Goal: Download file/media

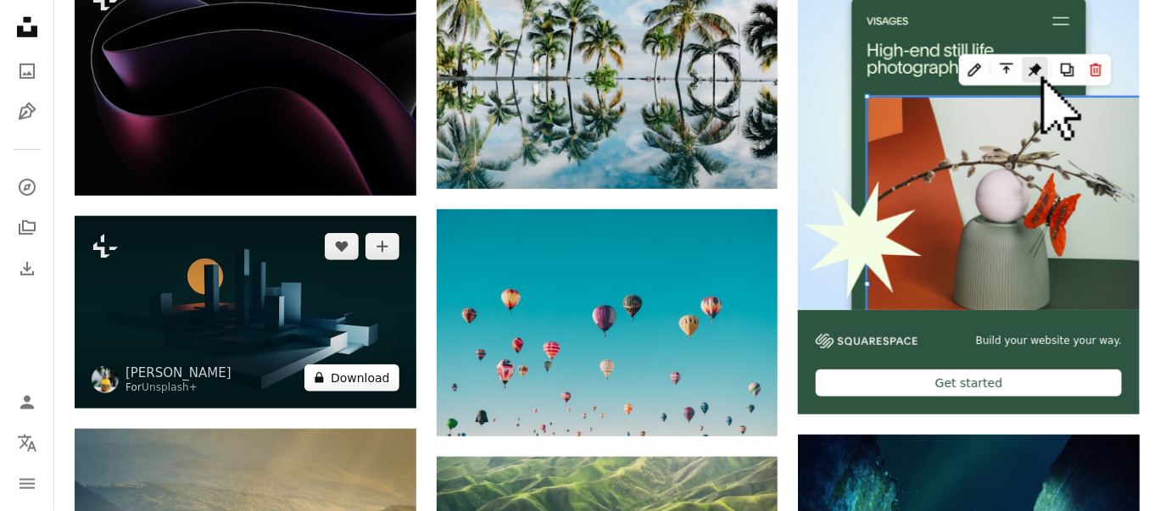
click at [360, 378] on button "A lock Download" at bounding box center [351, 378] width 95 height 27
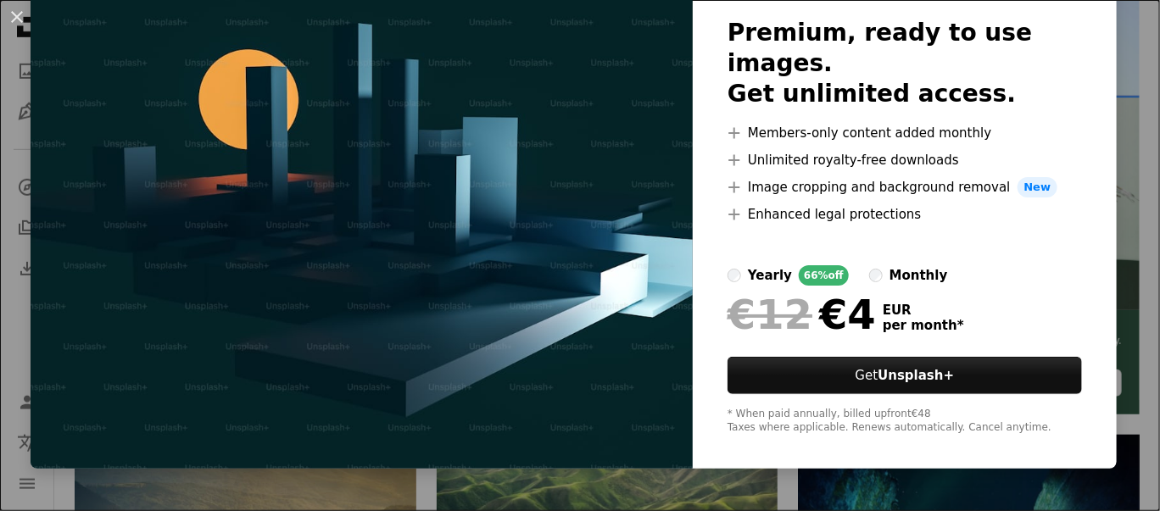
scroll to position [114, 0]
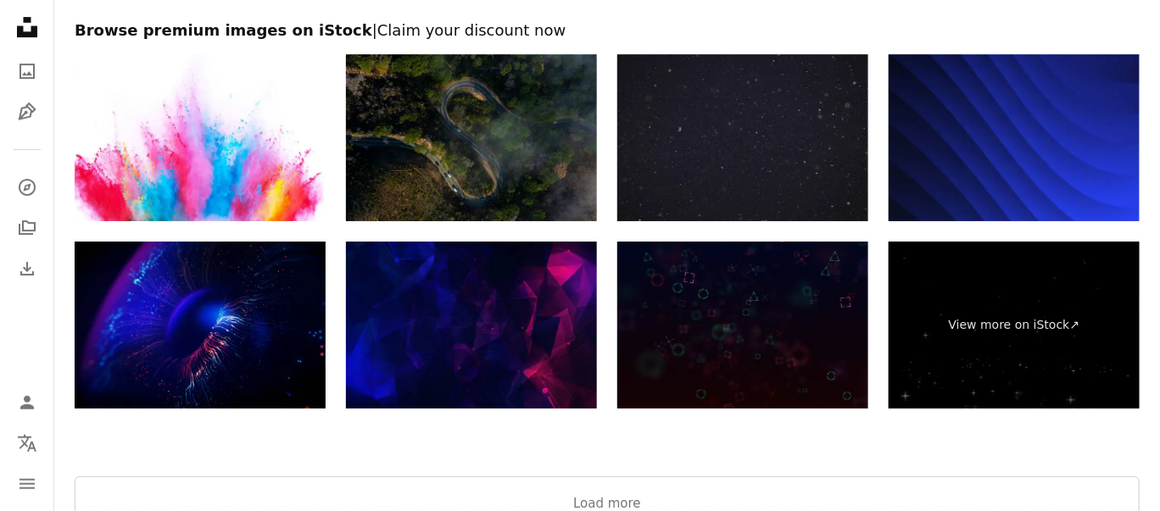
scroll to position [2184, 0]
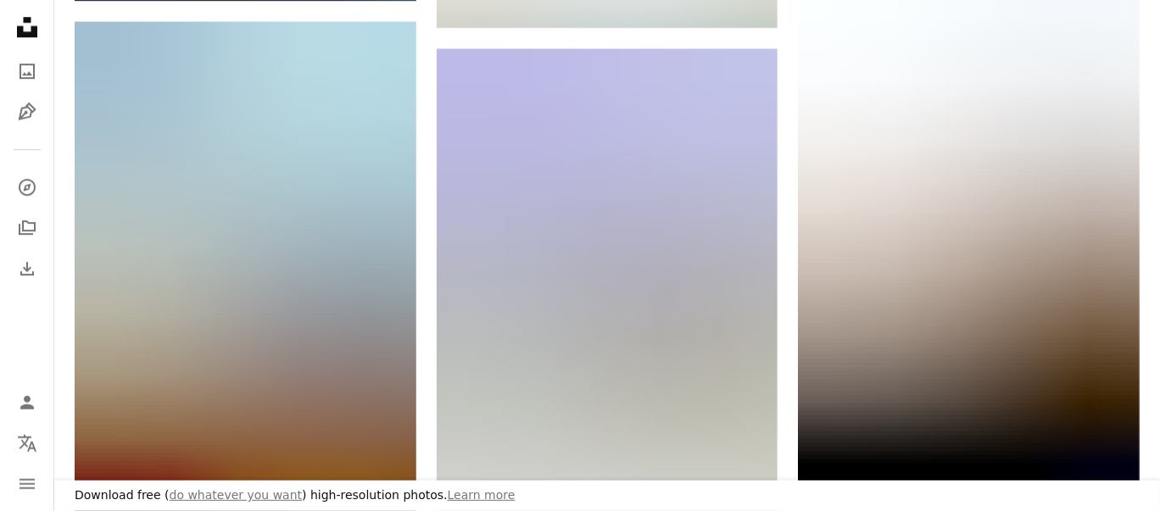
scroll to position [4072, 0]
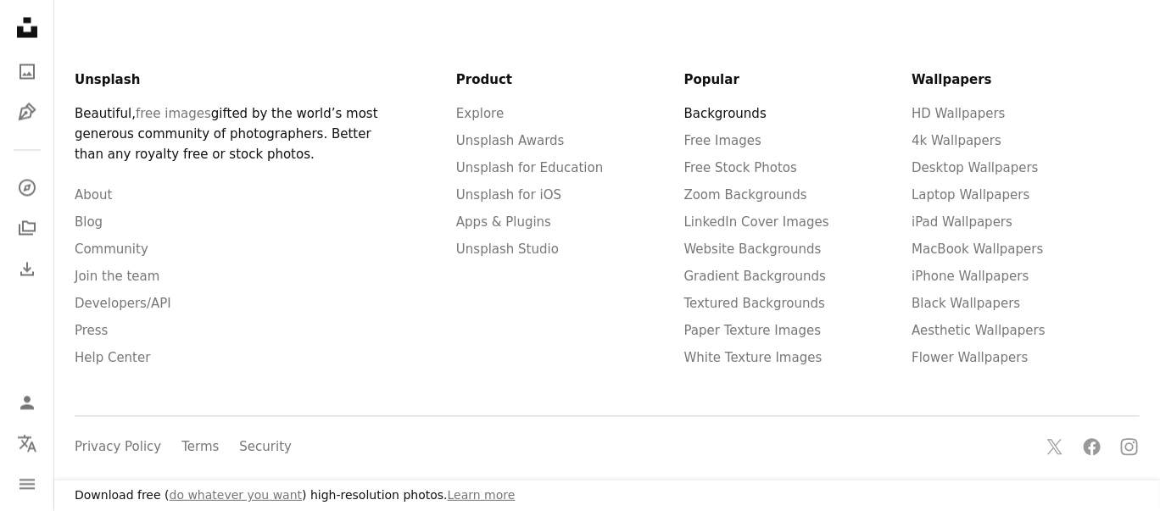
click at [749, 116] on link "Backgrounds" at bounding box center [725, 113] width 82 height 15
click at [711, 112] on link "Backgrounds" at bounding box center [725, 113] width 82 height 15
click at [718, 142] on link "Free Images" at bounding box center [722, 140] width 77 height 15
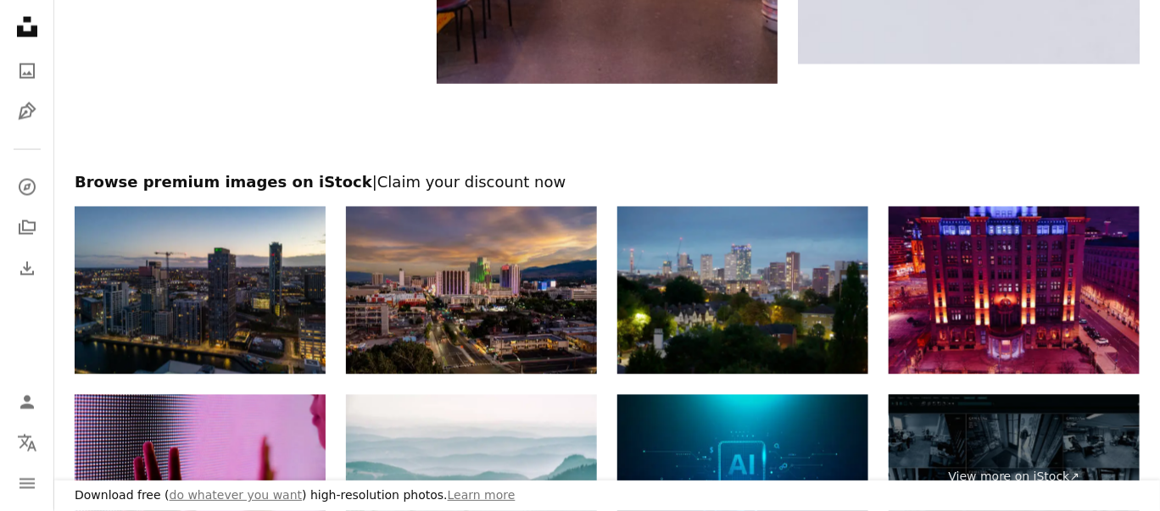
scroll to position [4096, 0]
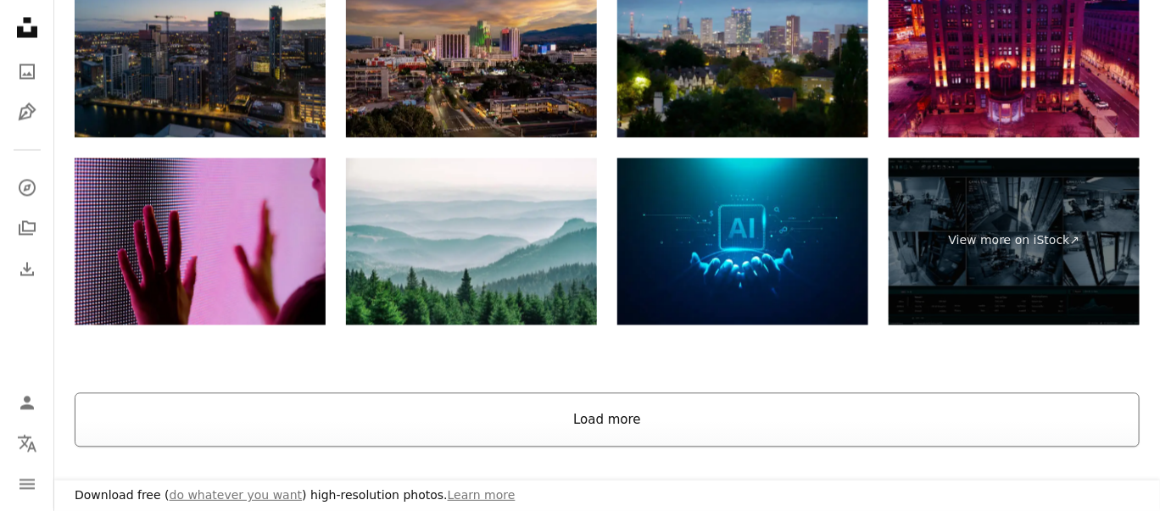
click at [595, 421] on button "Load more" at bounding box center [607, 420] width 1065 height 54
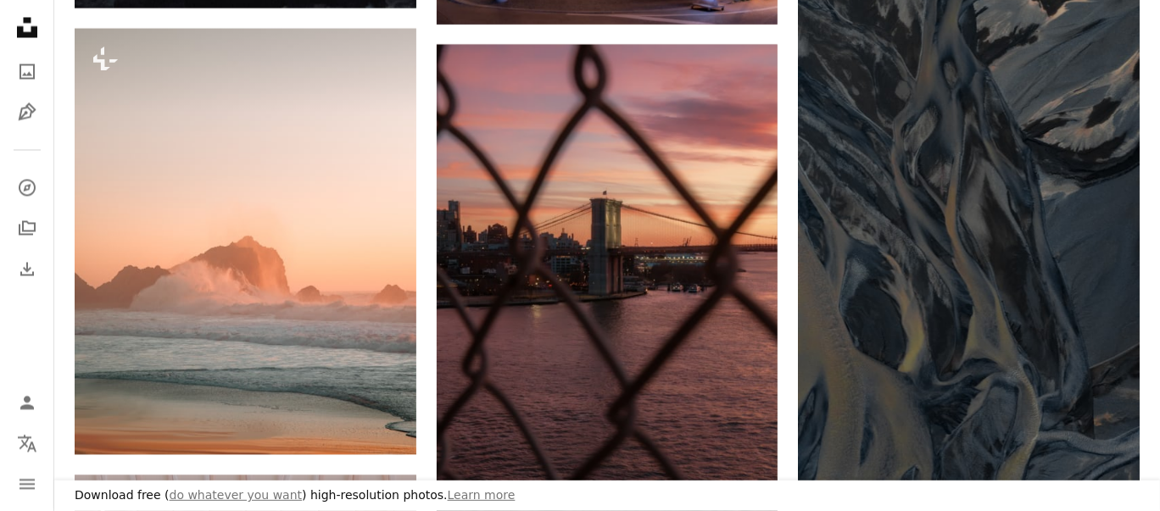
scroll to position [19798, 0]
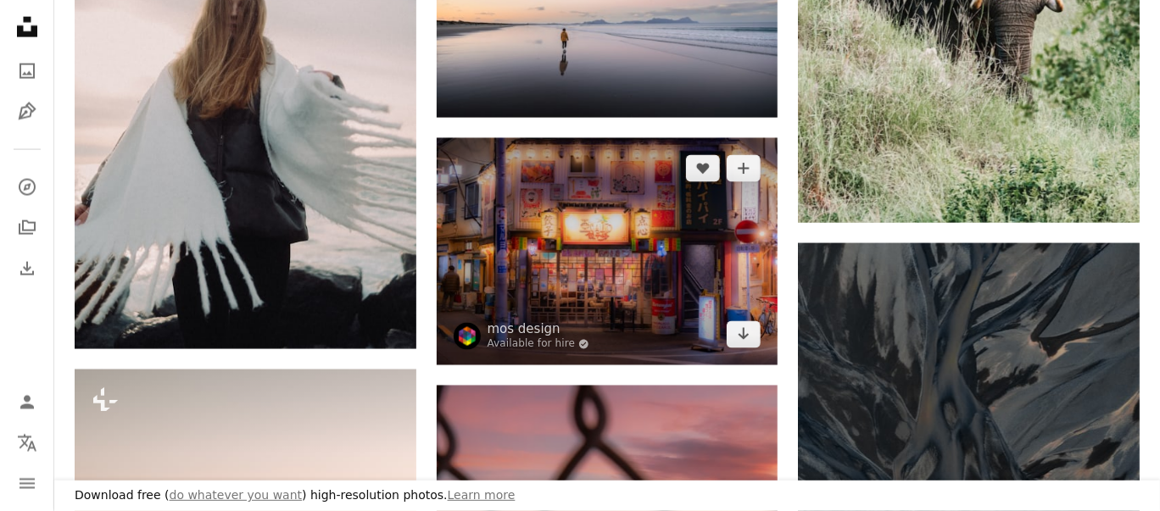
click at [546, 229] on img at bounding box center [608, 251] width 342 height 227
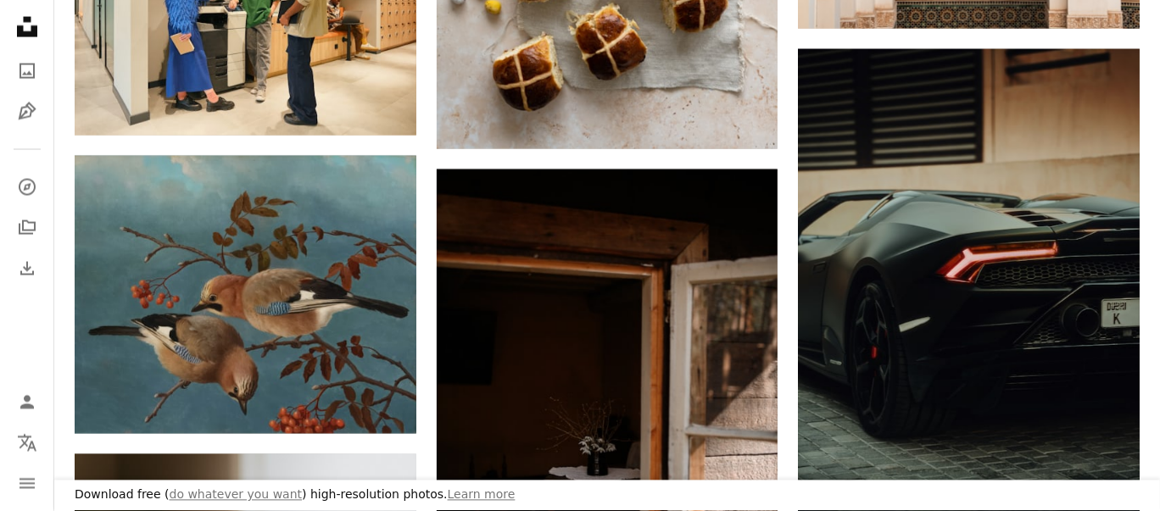
scroll to position [47107, 0]
